Goal: Task Accomplishment & Management: Complete application form

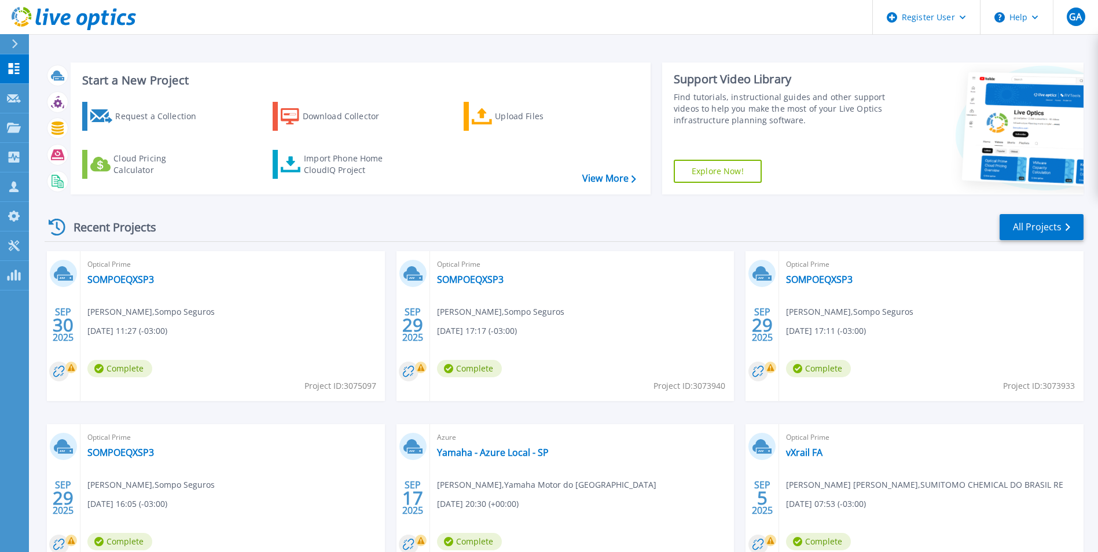
click at [167, 112] on div "Request a Collection" at bounding box center [161, 116] width 93 height 23
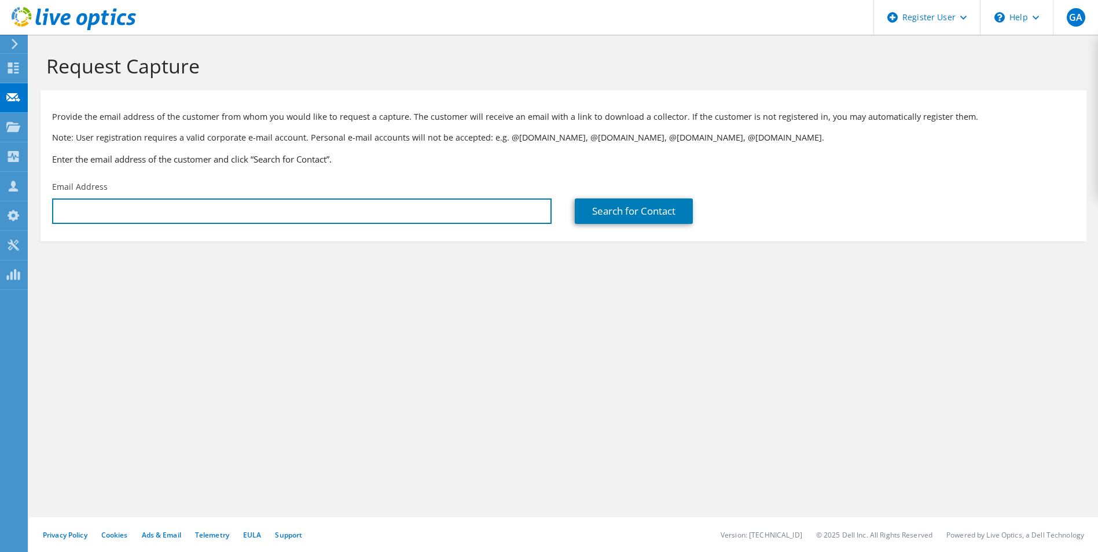
click at [341, 218] on input "text" at bounding box center [302, 211] width 500 height 25
type input "ach"
